Goal: Information Seeking & Learning: Learn about a topic

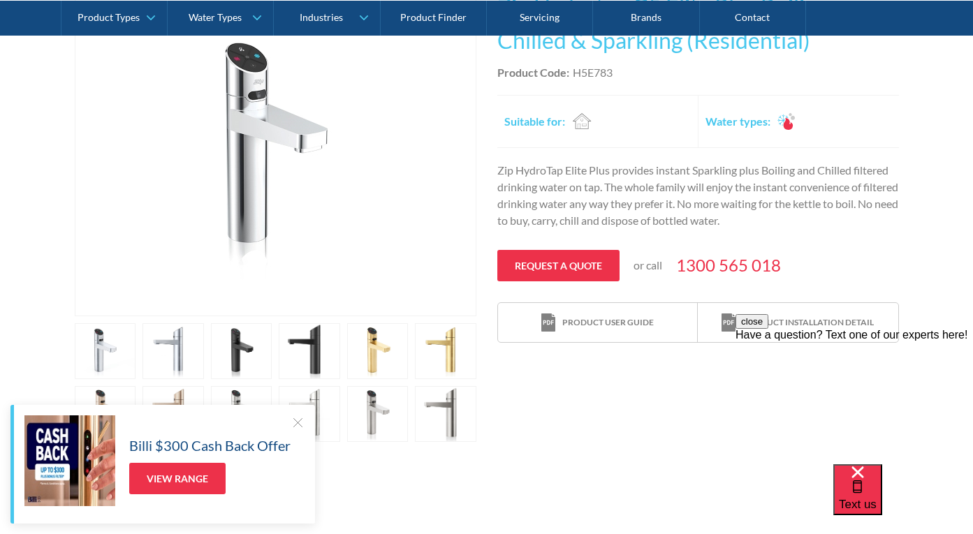
scroll to position [343, 0]
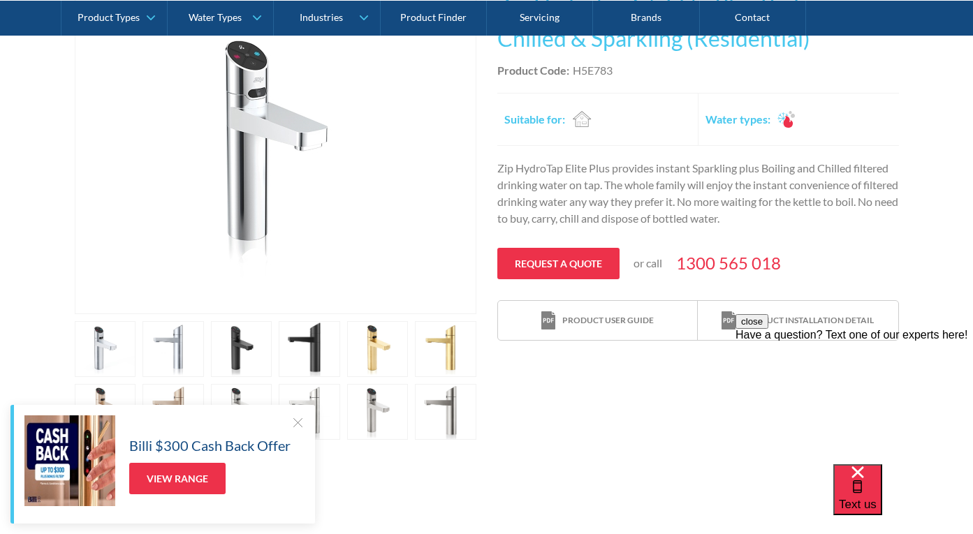
click at [183, 333] on link "open lightbox" at bounding box center [172, 349] width 61 height 56
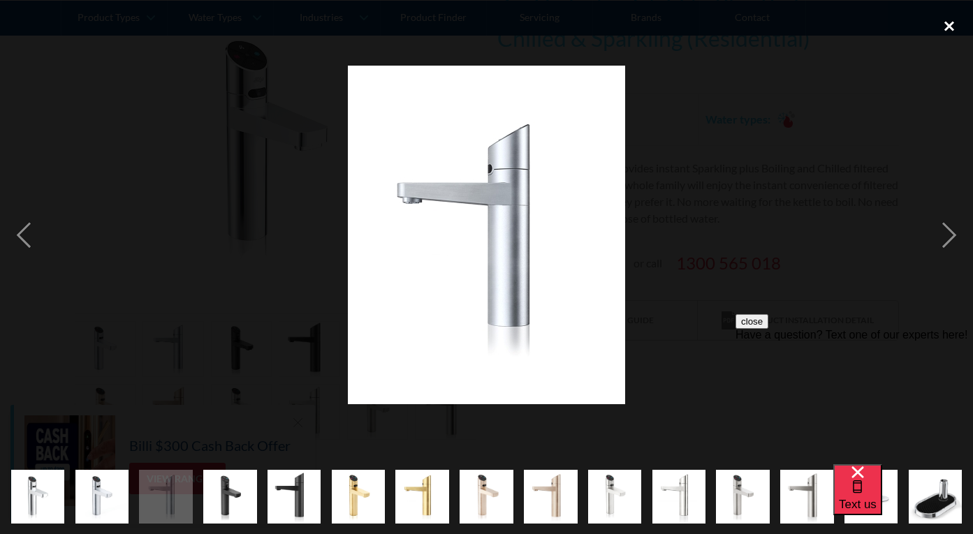
click at [956, 20] on div "close lightbox" at bounding box center [948, 25] width 47 height 31
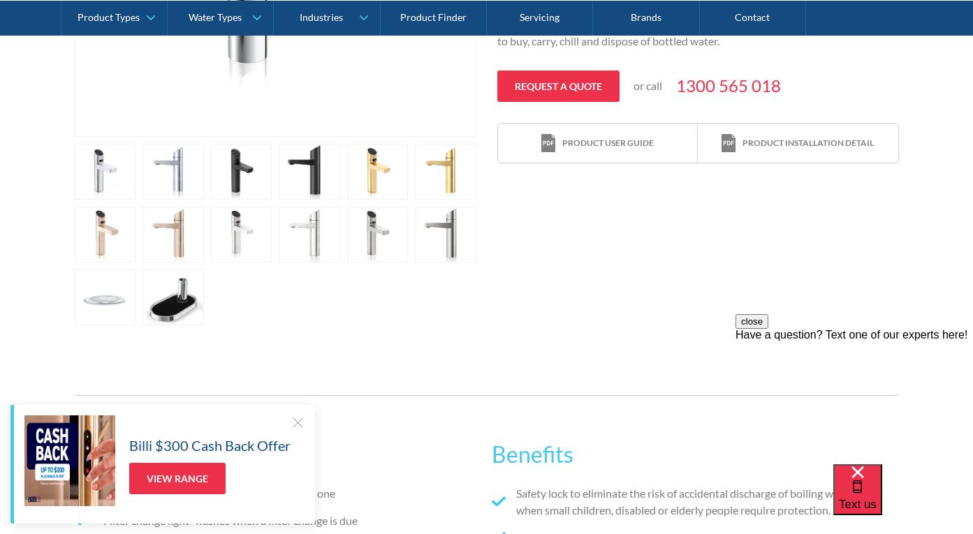
scroll to position [763, 0]
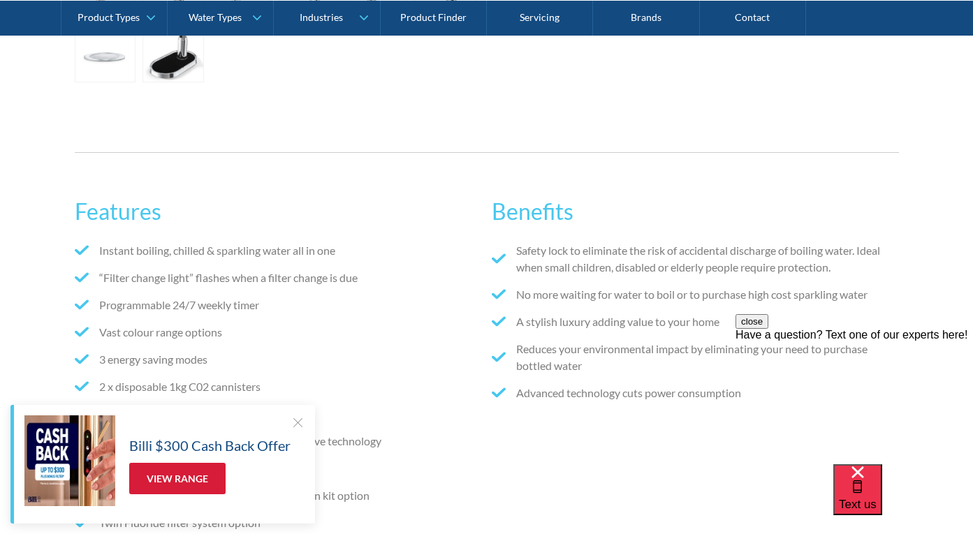
click at [199, 474] on link "View Range" at bounding box center [177, 478] width 96 height 31
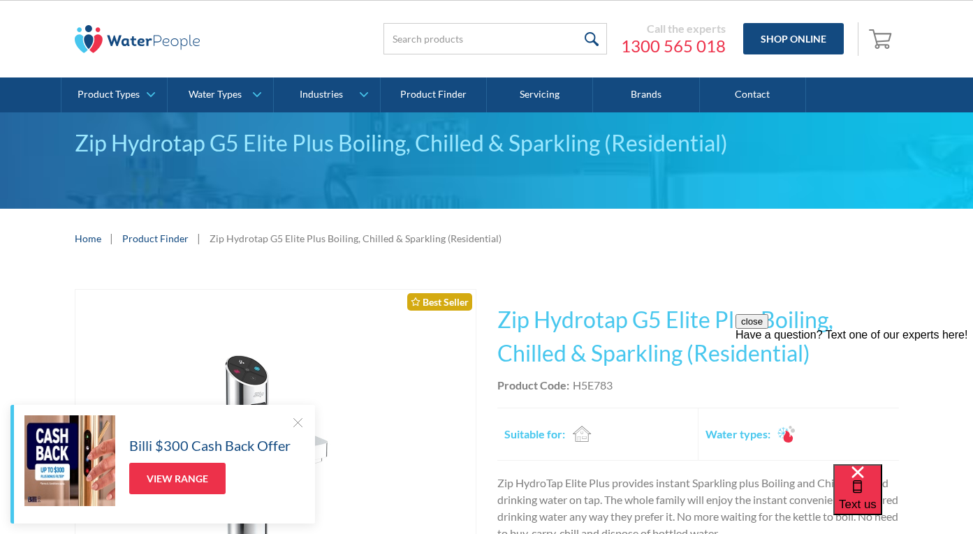
scroll to position [29, 0]
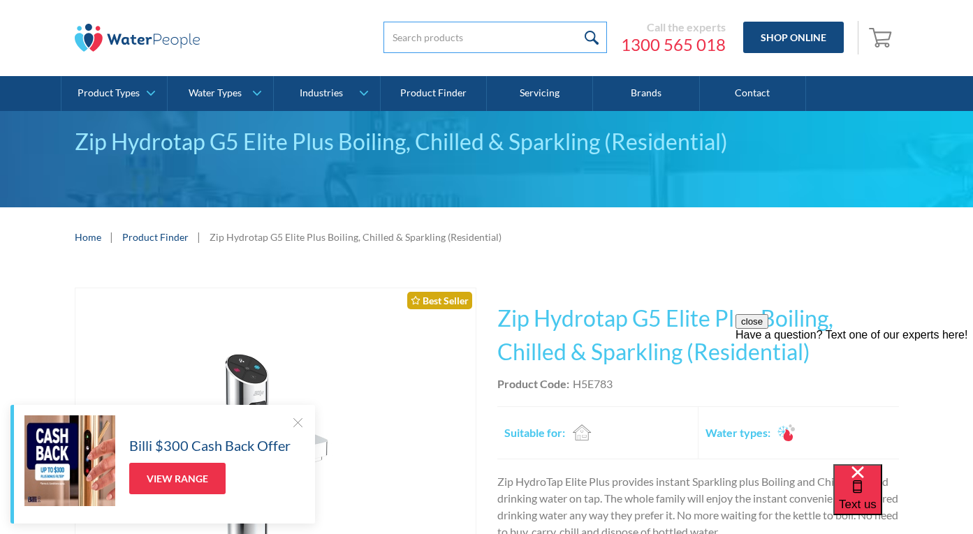
click at [438, 28] on input "search" at bounding box center [494, 37] width 223 height 31
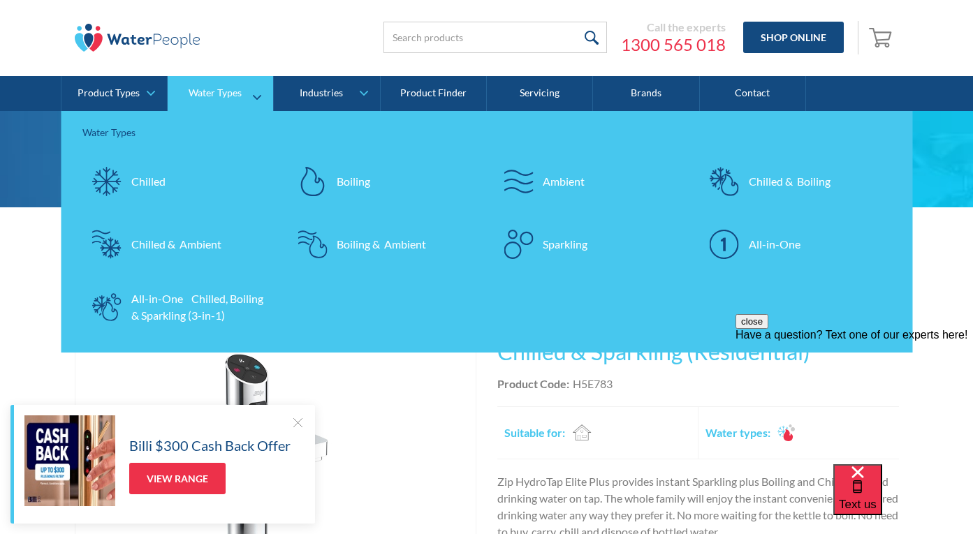
click at [767, 248] on div "All-in-One" at bounding box center [774, 244] width 52 height 17
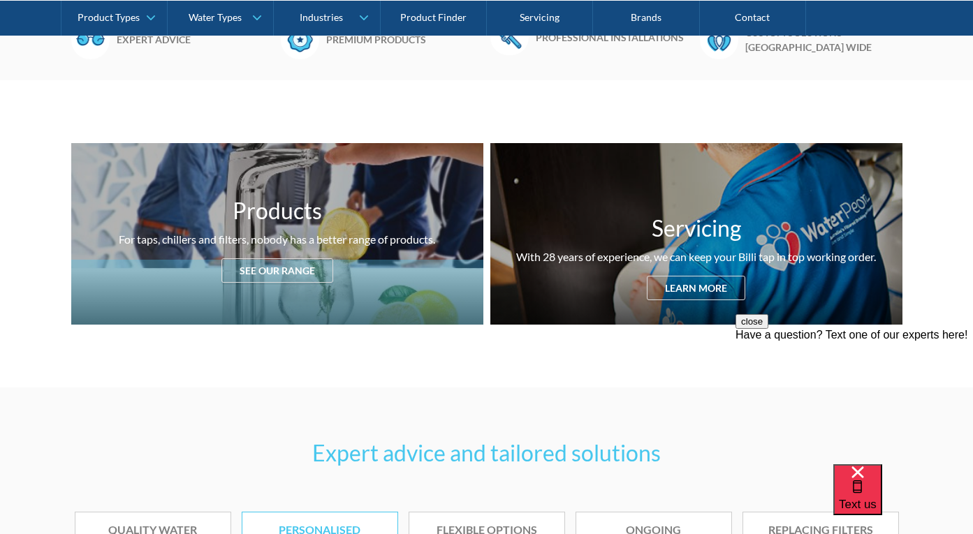
scroll to position [470, 0]
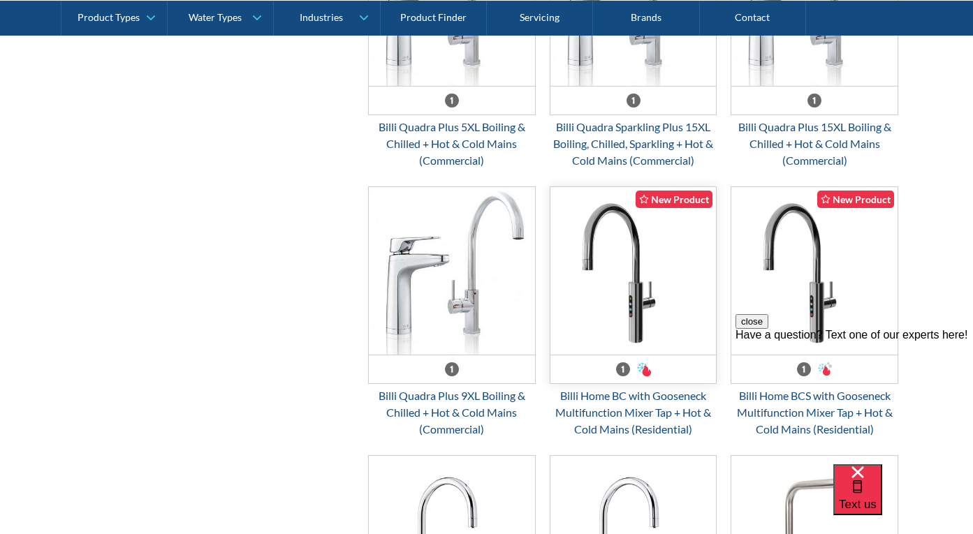
scroll to position [758, 0]
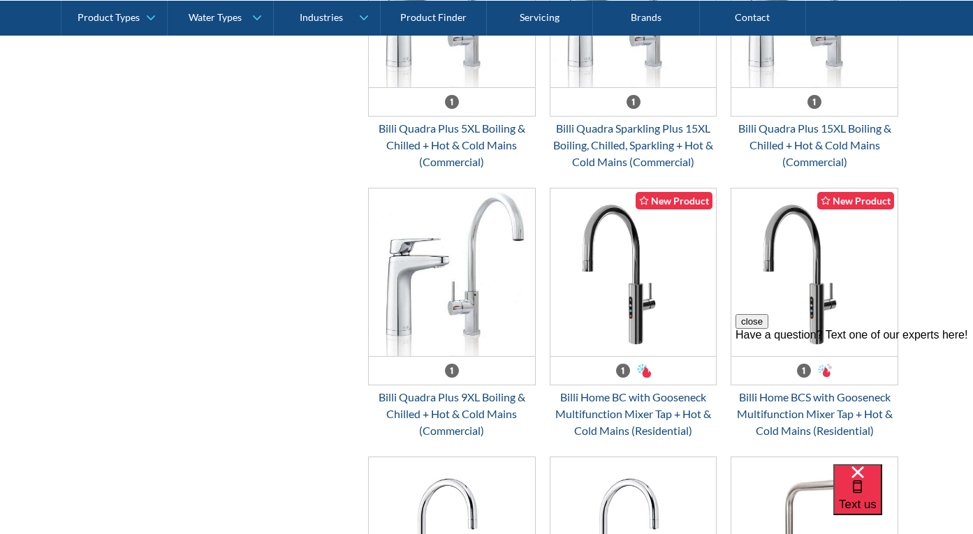
click at [768, 329] on button "close" at bounding box center [751, 321] width 33 height 15
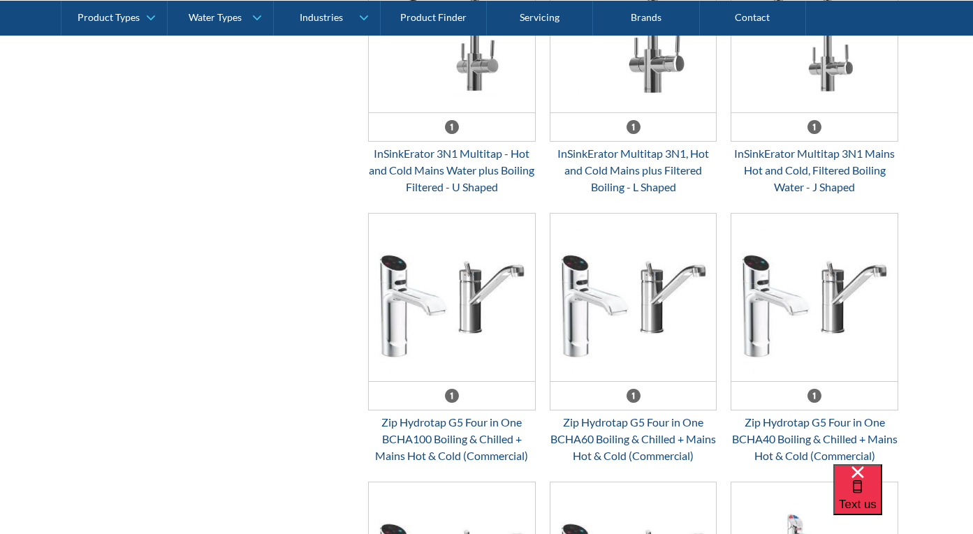
scroll to position [1484, 0]
